Goal: Task Accomplishment & Management: Complete application form

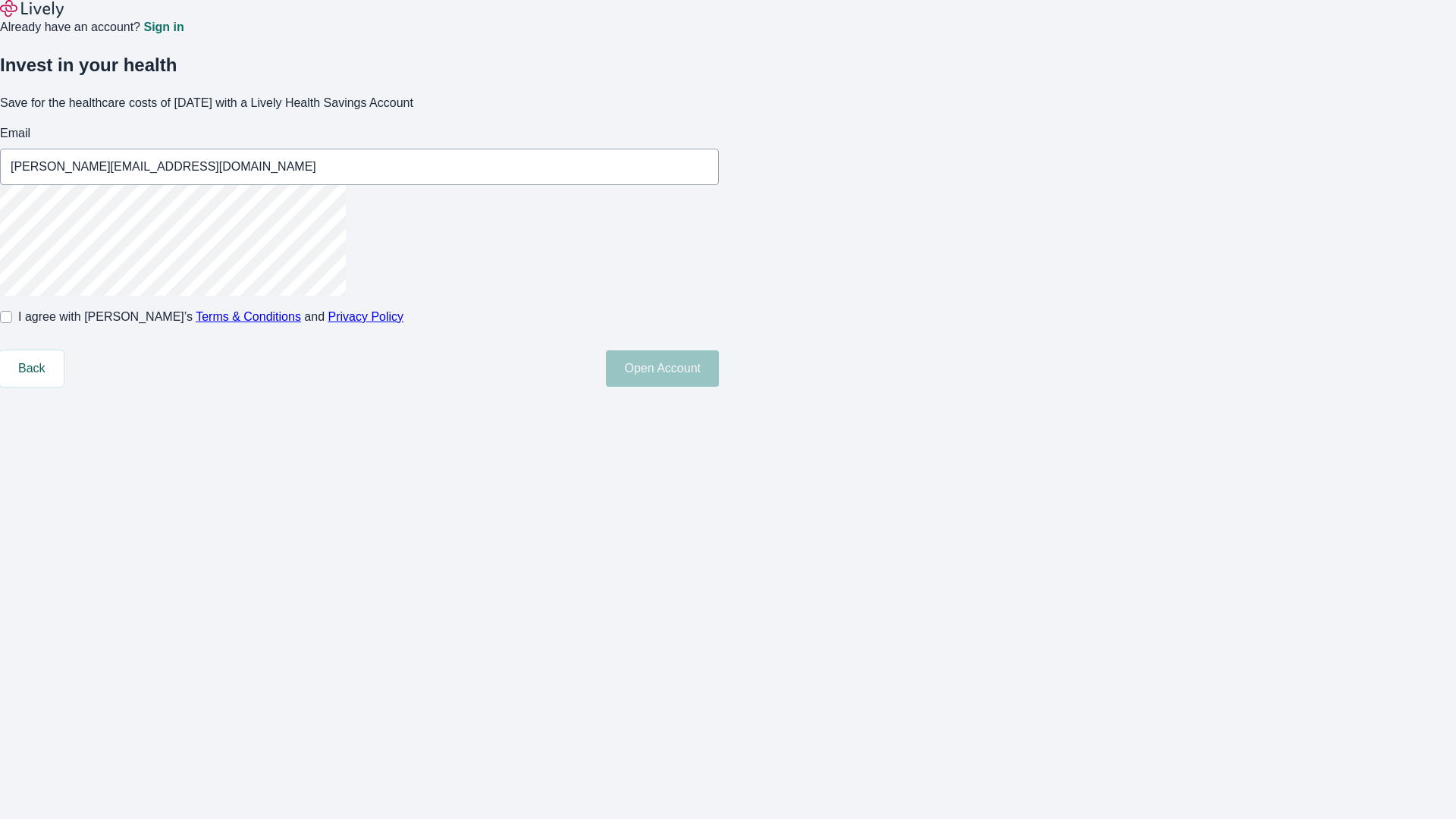
click at [12, 323] on input "I agree with Lively’s Terms & Conditions and Privacy Policy" at bounding box center [6, 318] width 12 height 12
checkbox input "true"
click at [719, 387] on button "Open Account" at bounding box center [662, 368] width 113 height 36
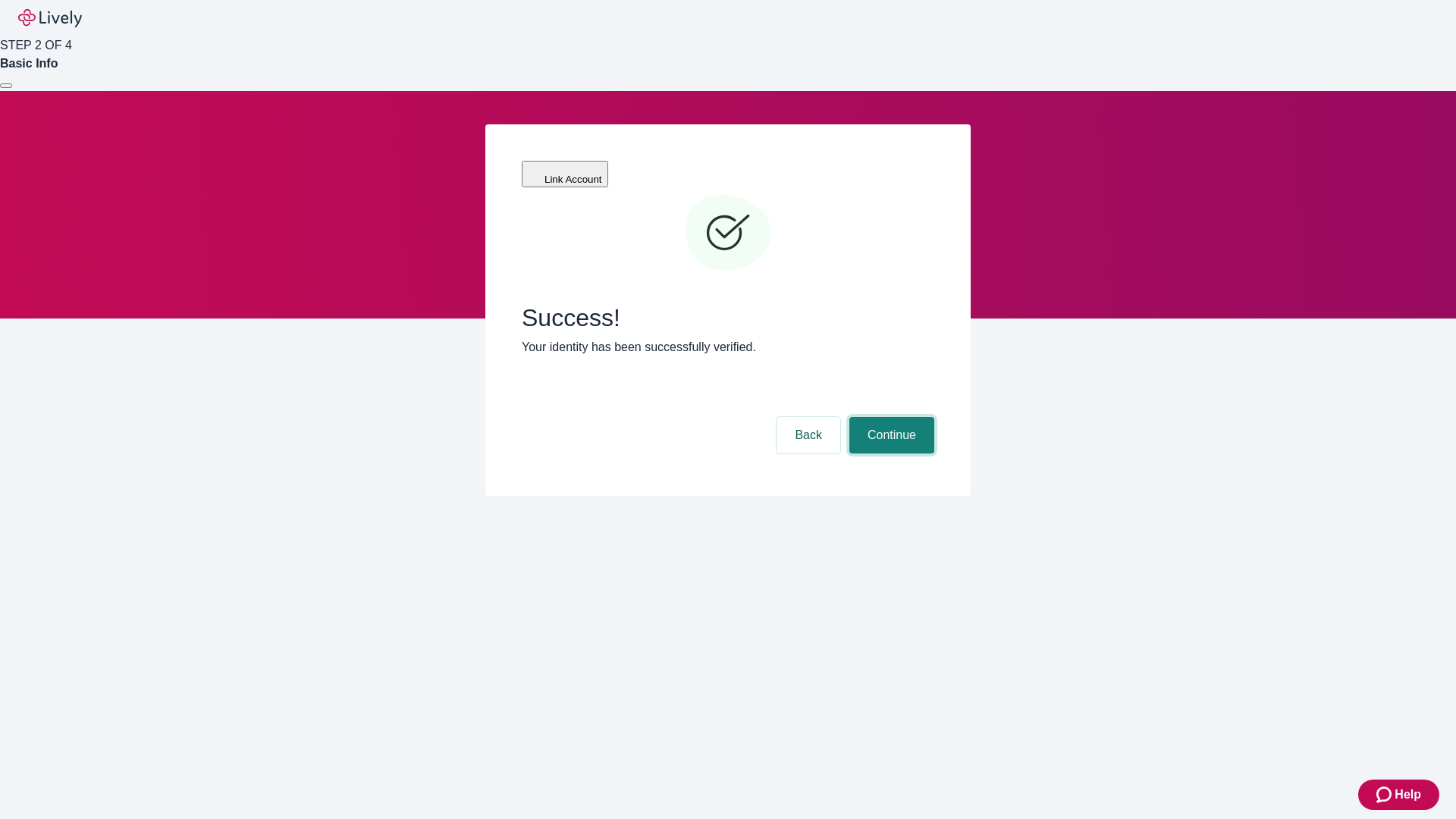
click at [889, 417] on button "Continue" at bounding box center [892, 435] width 85 height 36
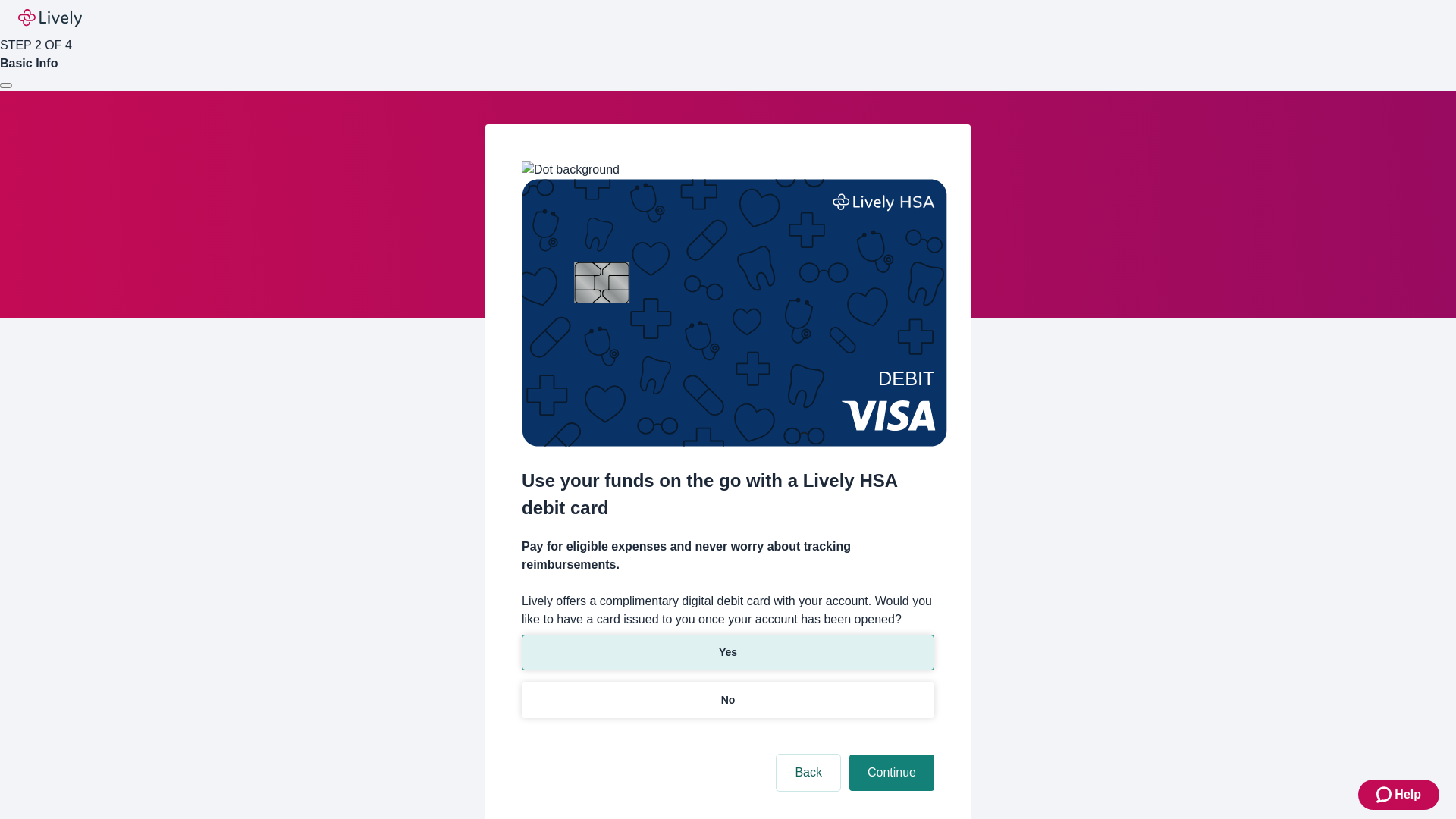
click at [728, 645] on p "Yes" at bounding box center [728, 653] width 19 height 16
click at [889, 755] on button "Continue" at bounding box center [892, 773] width 85 height 36
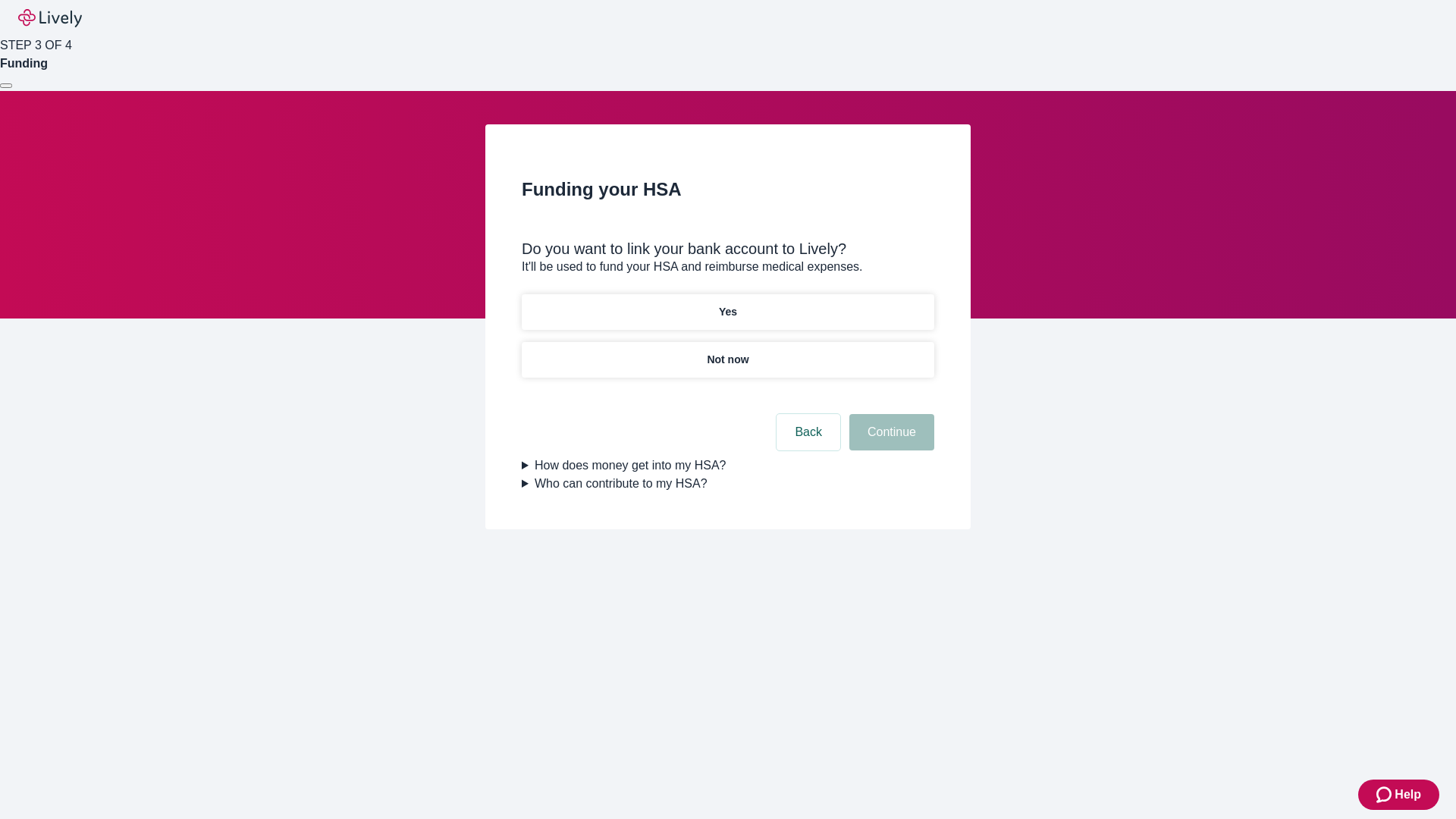
click at [728, 352] on p "Not now" at bounding box center [727, 360] width 42 height 16
click at [889, 441] on button "Continue" at bounding box center [892, 432] width 85 height 36
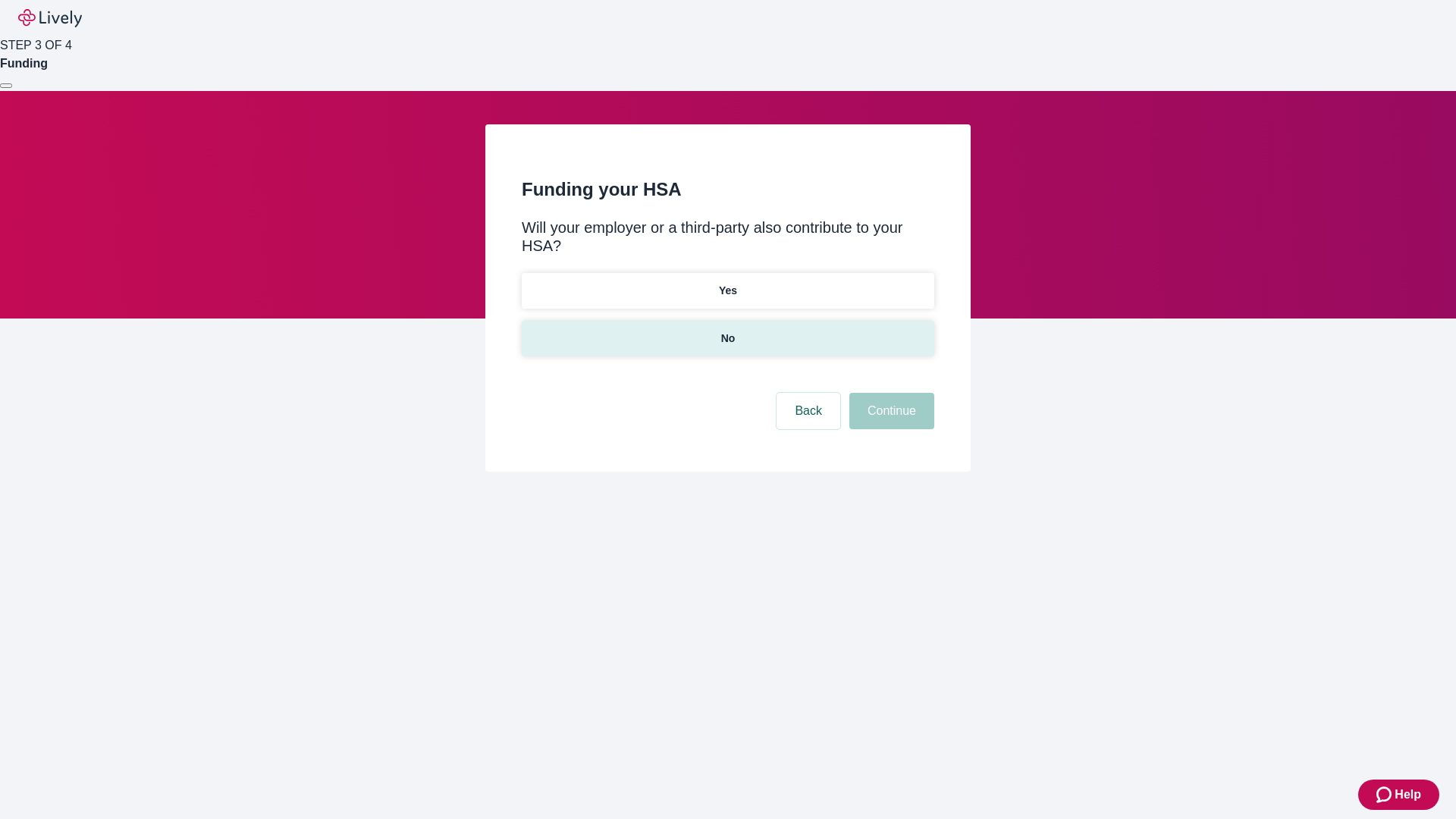
click at [728, 331] on p "No" at bounding box center [728, 339] width 14 height 16
click at [889, 393] on button "Continue" at bounding box center [892, 410] width 85 height 36
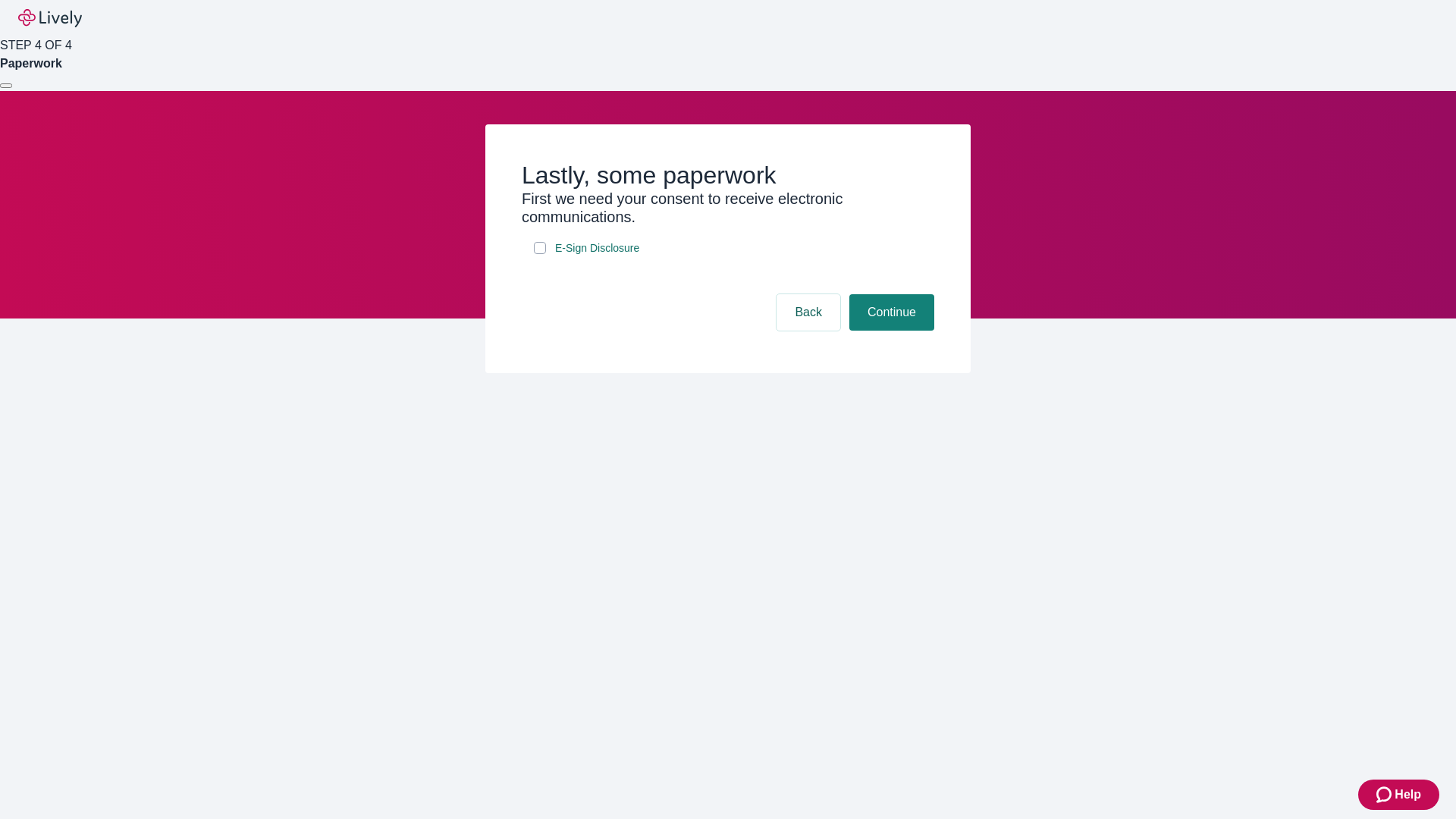
click at [540, 254] on input "E-Sign Disclosure" at bounding box center [540, 249] width 12 height 12
checkbox input "true"
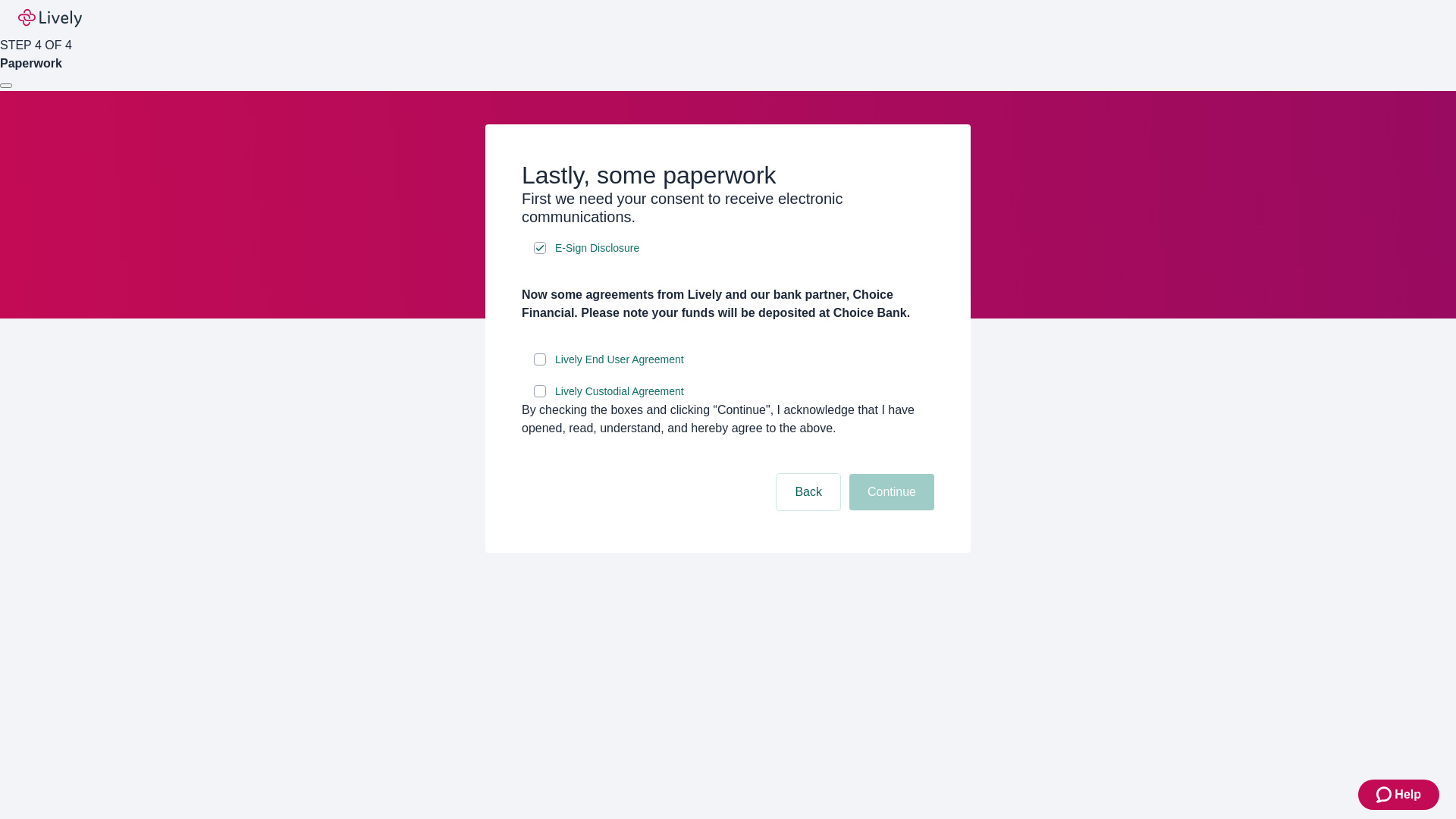
click at [540, 365] on input "Lively End User Agreement" at bounding box center [540, 360] width 12 height 12
checkbox input "true"
click at [540, 398] on input "Lively Custodial Agreement" at bounding box center [540, 392] width 12 height 12
checkbox input "true"
click at [889, 510] on button "Continue" at bounding box center [892, 492] width 85 height 36
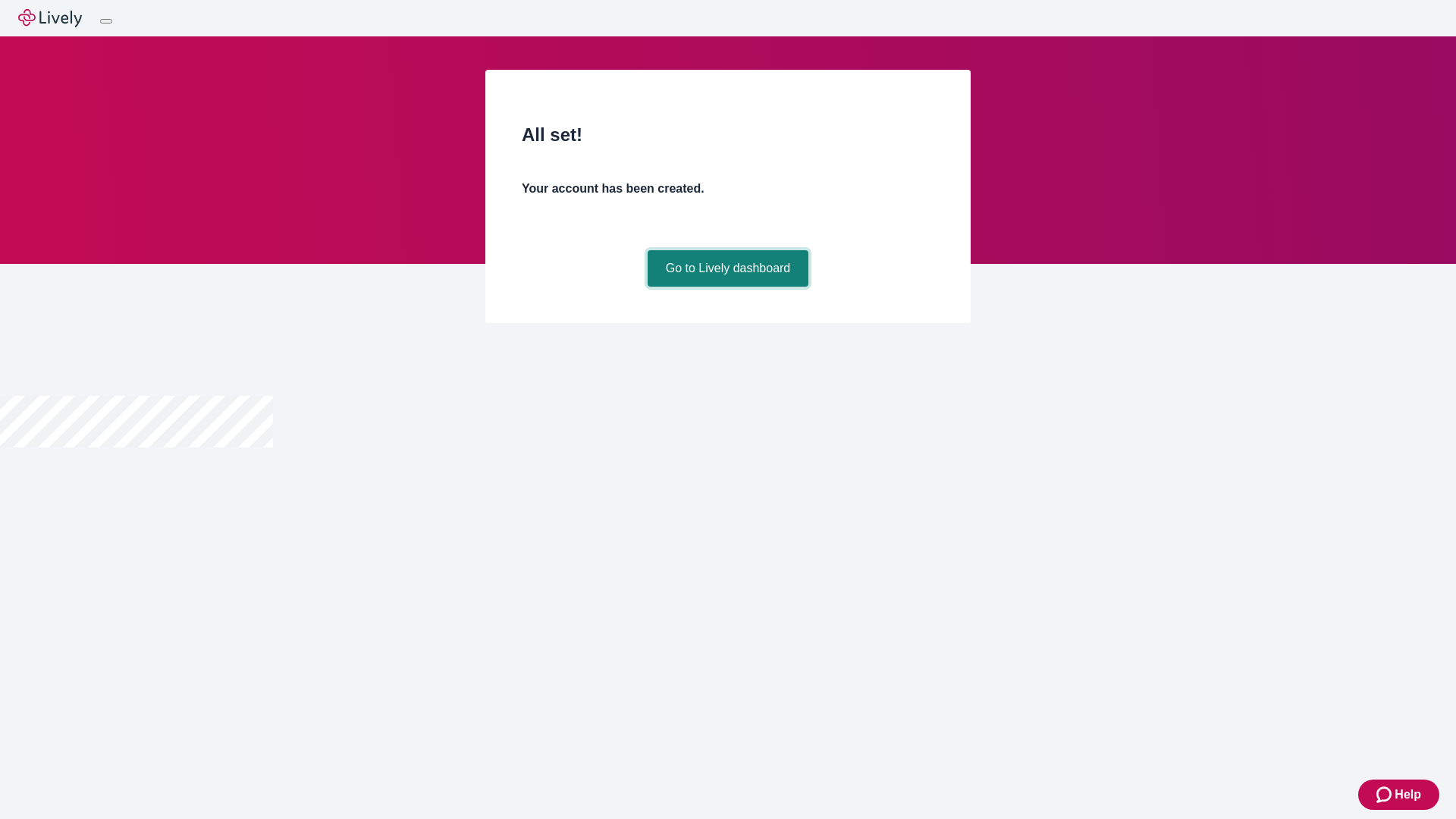
click at [728, 287] on link "Go to Lively dashboard" at bounding box center [728, 268] width 162 height 36
